Goal: Transaction & Acquisition: Purchase product/service

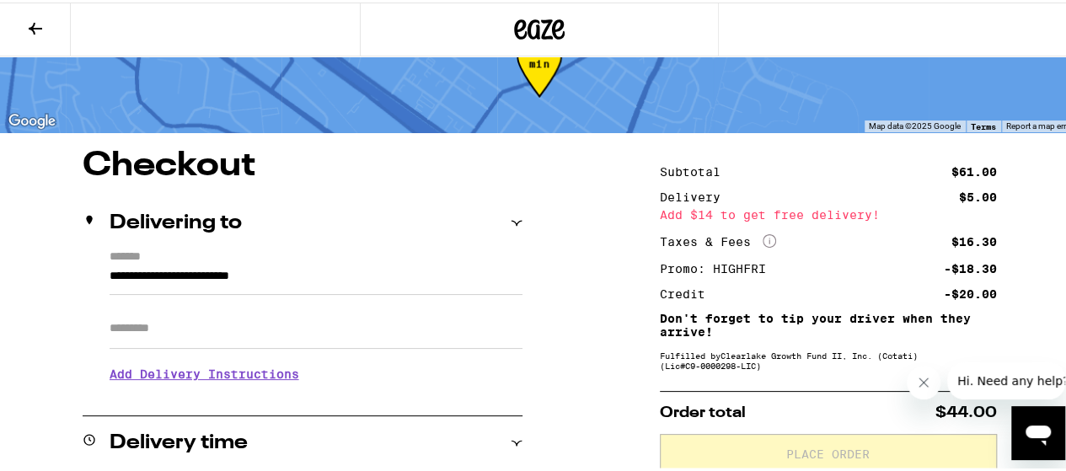
scroll to position [84, 0]
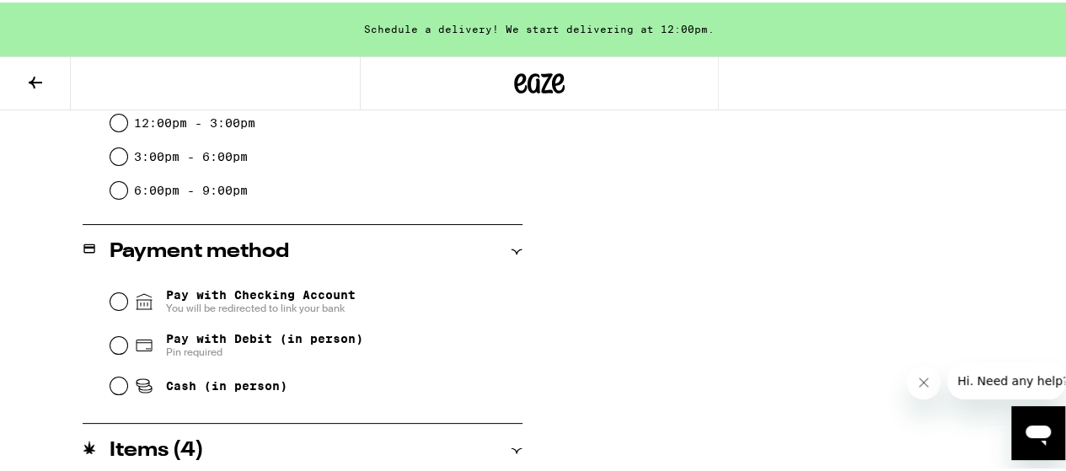
scroll to position [362, 0]
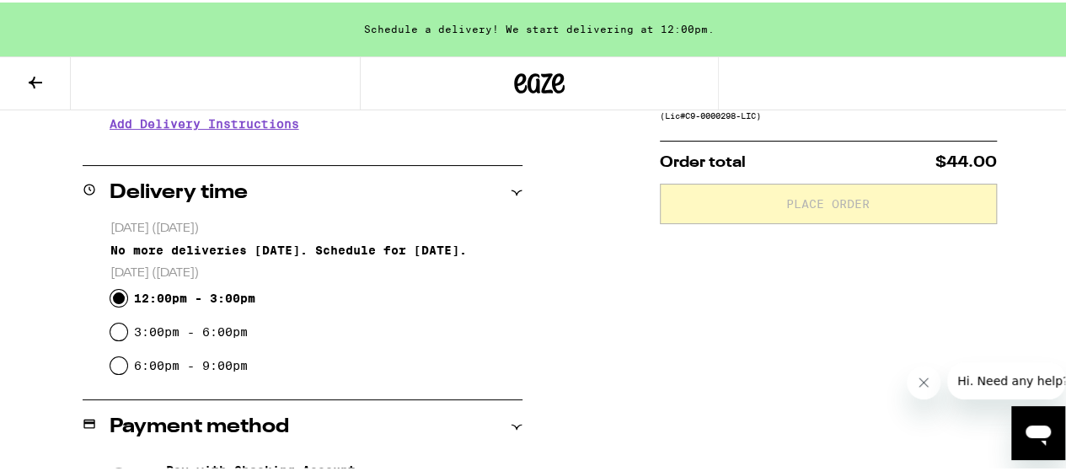
click at [120, 296] on input "12:00pm - 3:00pm" at bounding box center [118, 295] width 17 height 17
radio input "true"
click at [115, 338] on input "3:00pm - 6:00pm" at bounding box center [118, 329] width 17 height 17
radio input "true"
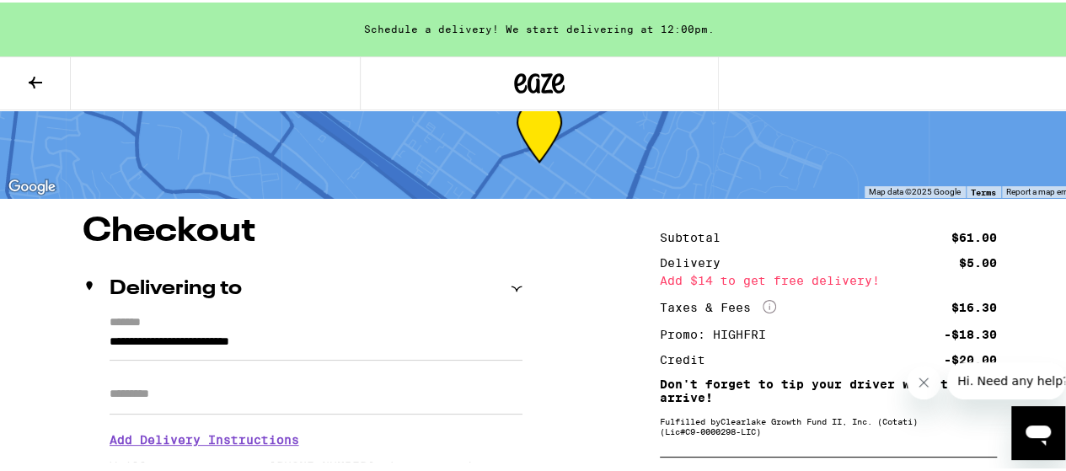
scroll to position [84, 0]
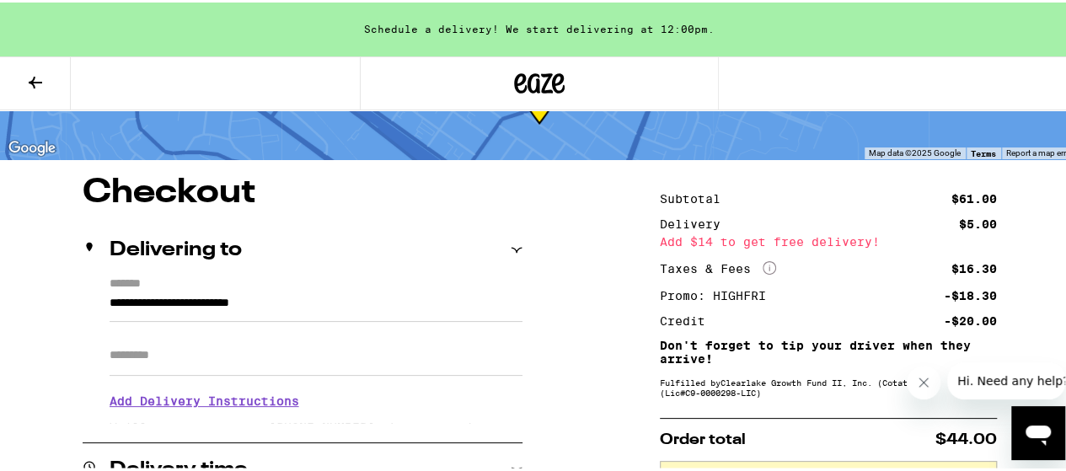
click at [185, 341] on input "Apt/Suite" at bounding box center [316, 353] width 413 height 40
type input "******"
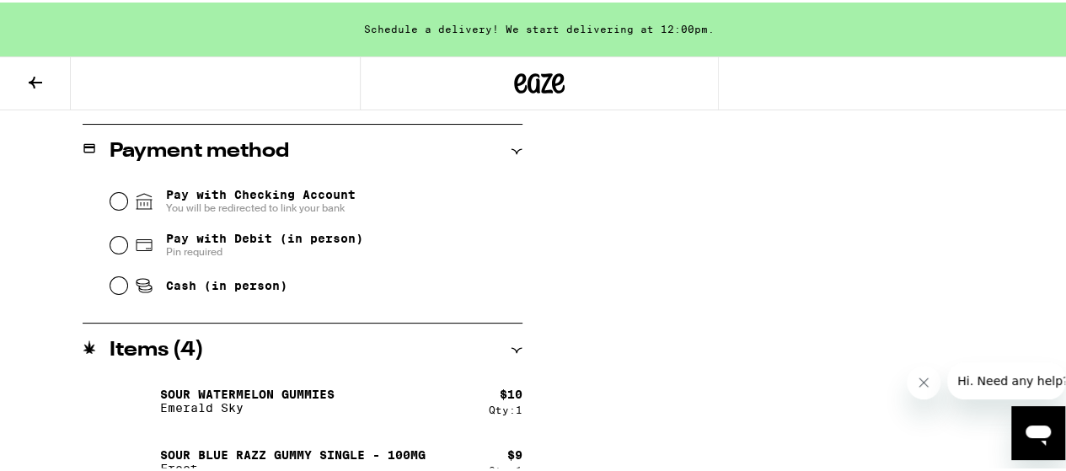
scroll to position [674, 0]
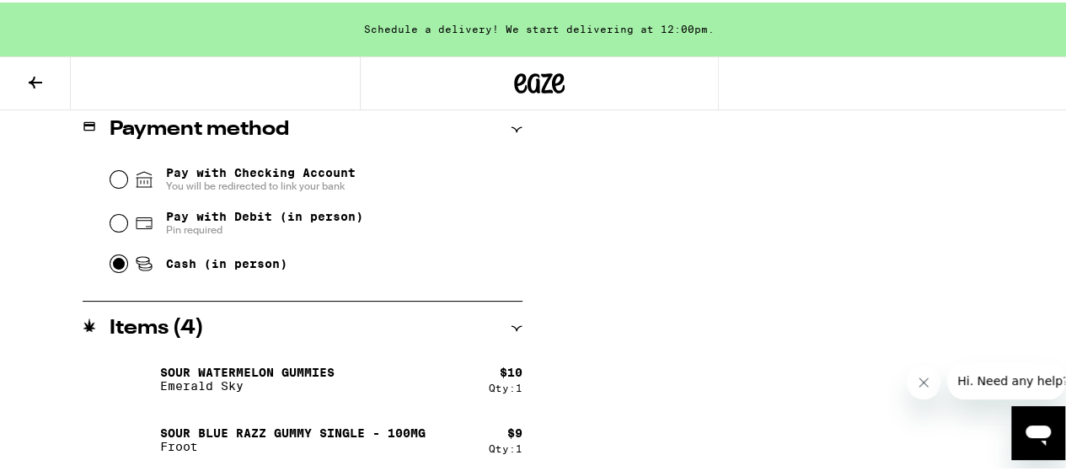
click at [111, 267] on input "Cash (in person)" at bounding box center [118, 261] width 17 height 17
radio input "true"
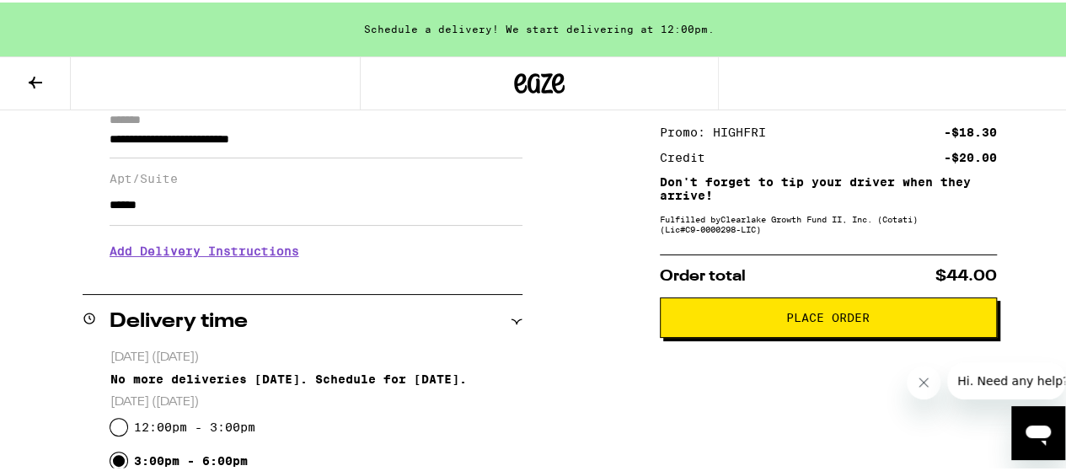
scroll to position [0, 0]
